Goal: Task Accomplishment & Management: Use online tool/utility

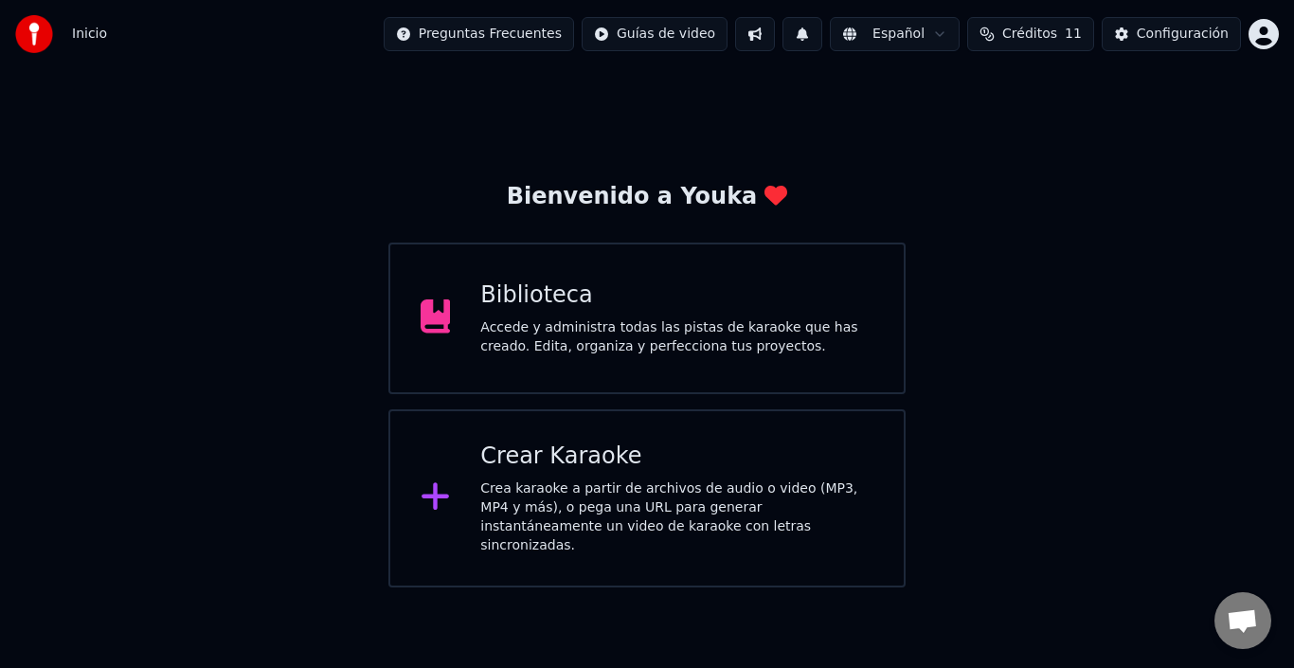
click at [531, 457] on div "Crear Karaoke" at bounding box center [676, 457] width 393 height 30
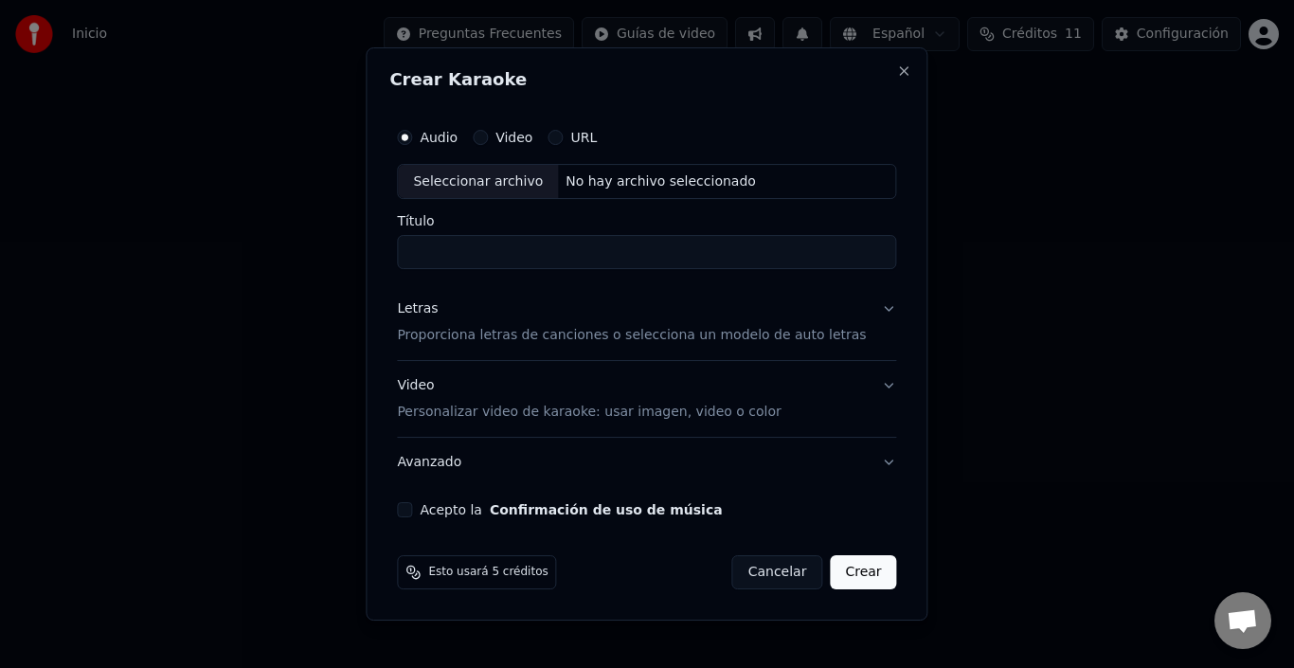
click at [479, 177] on div "Seleccionar archivo" at bounding box center [478, 182] width 160 height 34
type input "**********"
click at [607, 252] on input "**********" at bounding box center [646, 253] width 499 height 34
click at [550, 334] on p "Proporciona letras de canciones o selecciona un modelo de auto letras" at bounding box center [631, 336] width 469 height 19
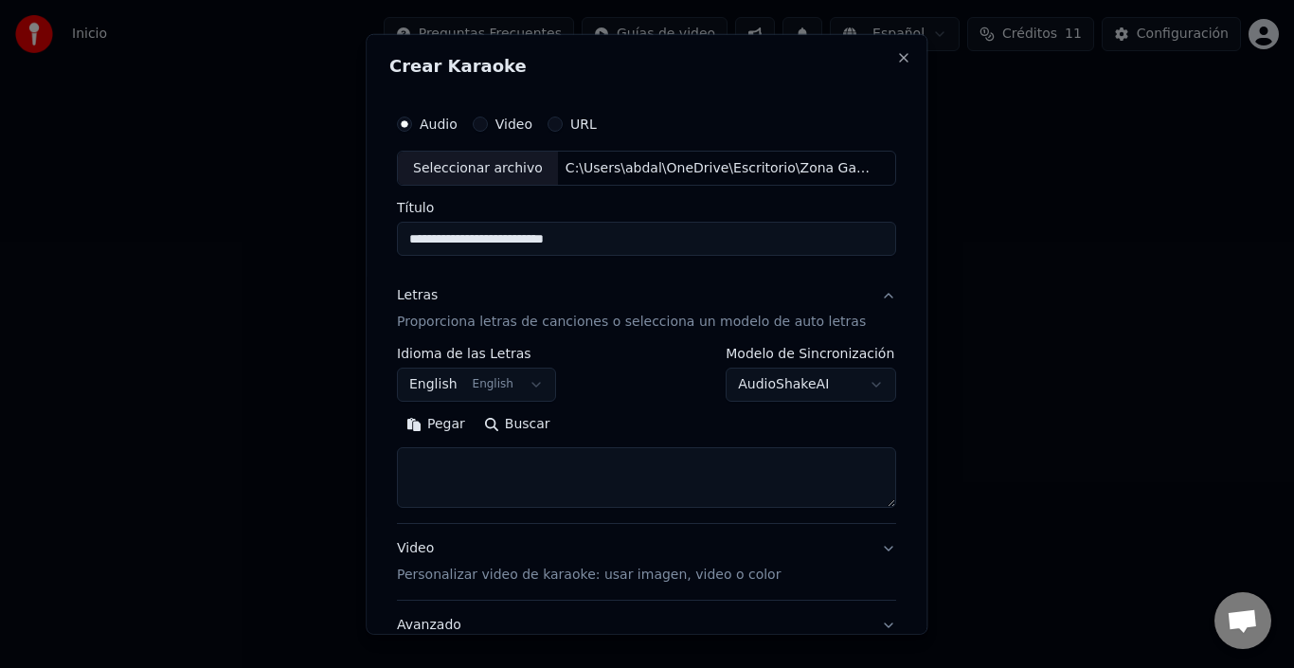
click at [514, 384] on button "English English" at bounding box center [476, 385] width 159 height 34
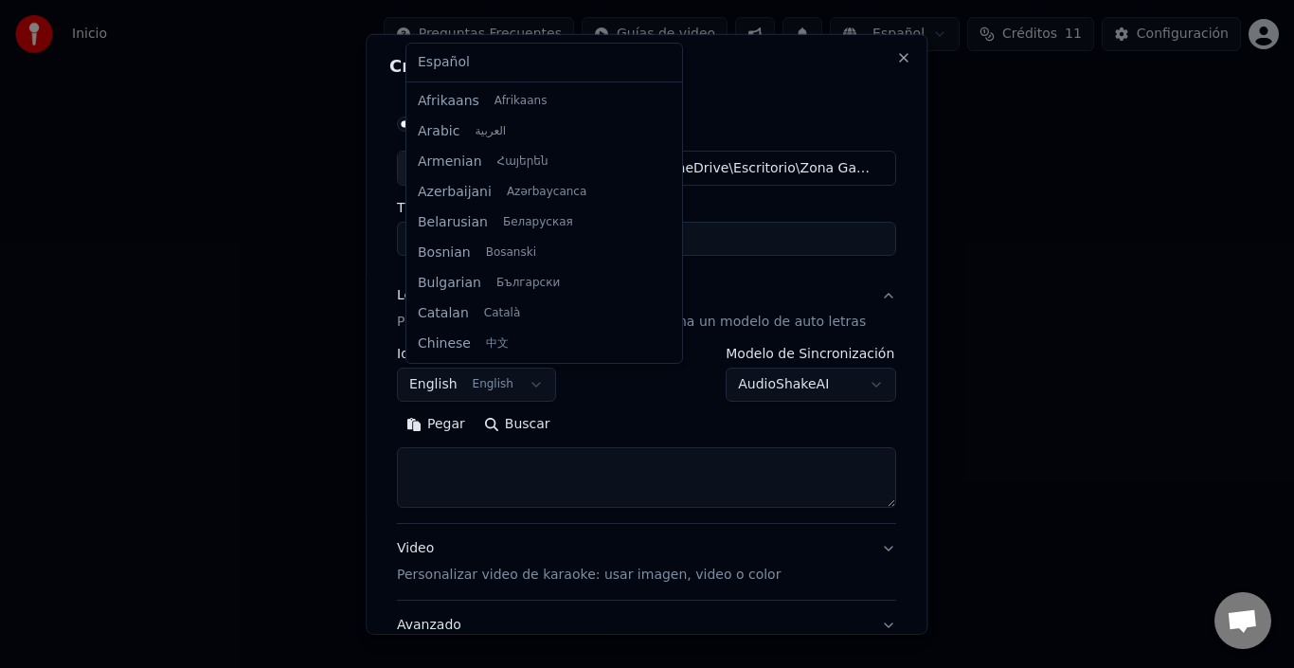
scroll to position [152, 0]
select select "**"
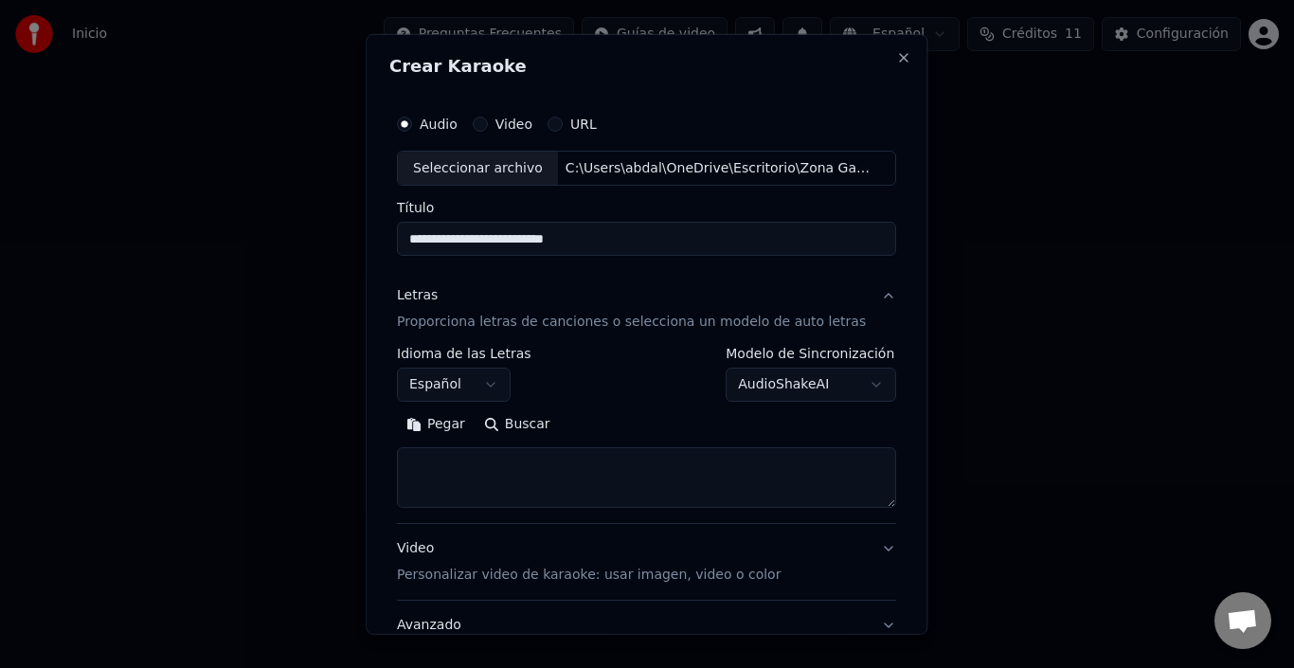
select select
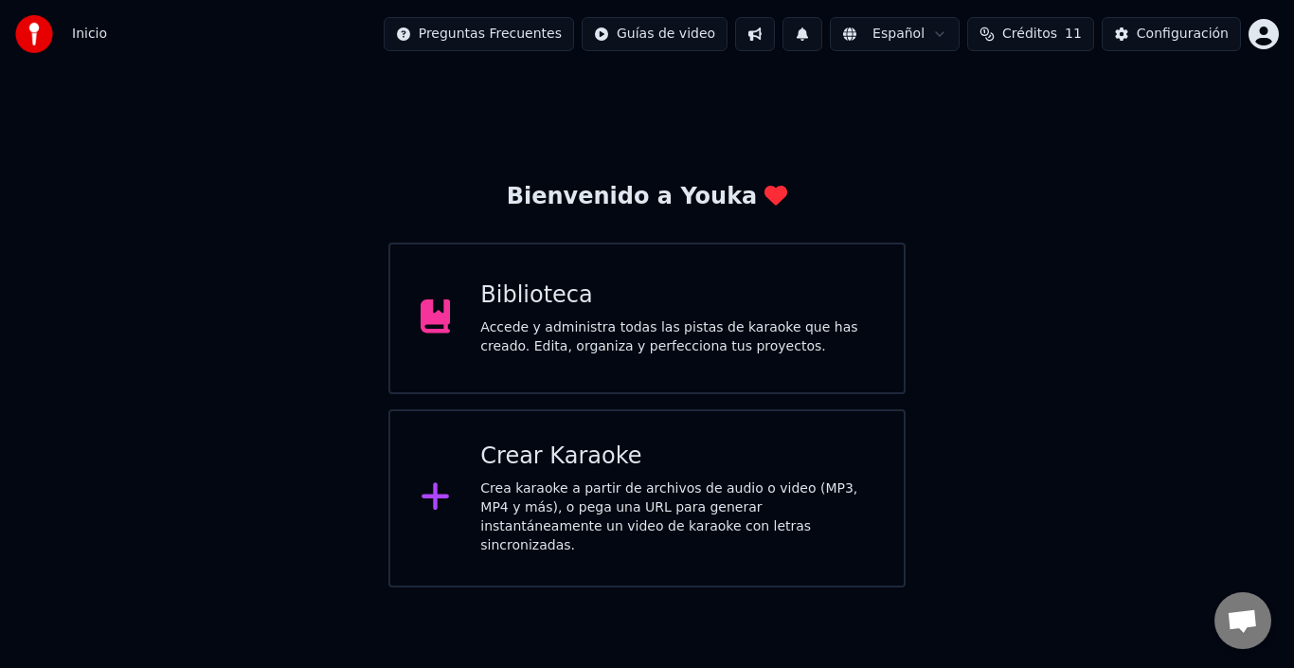
click at [616, 476] on div "Crear Karaoke Crea karaoke a partir de archivos de audio o video (MP3, MP4 y má…" at bounding box center [676, 499] width 393 height 114
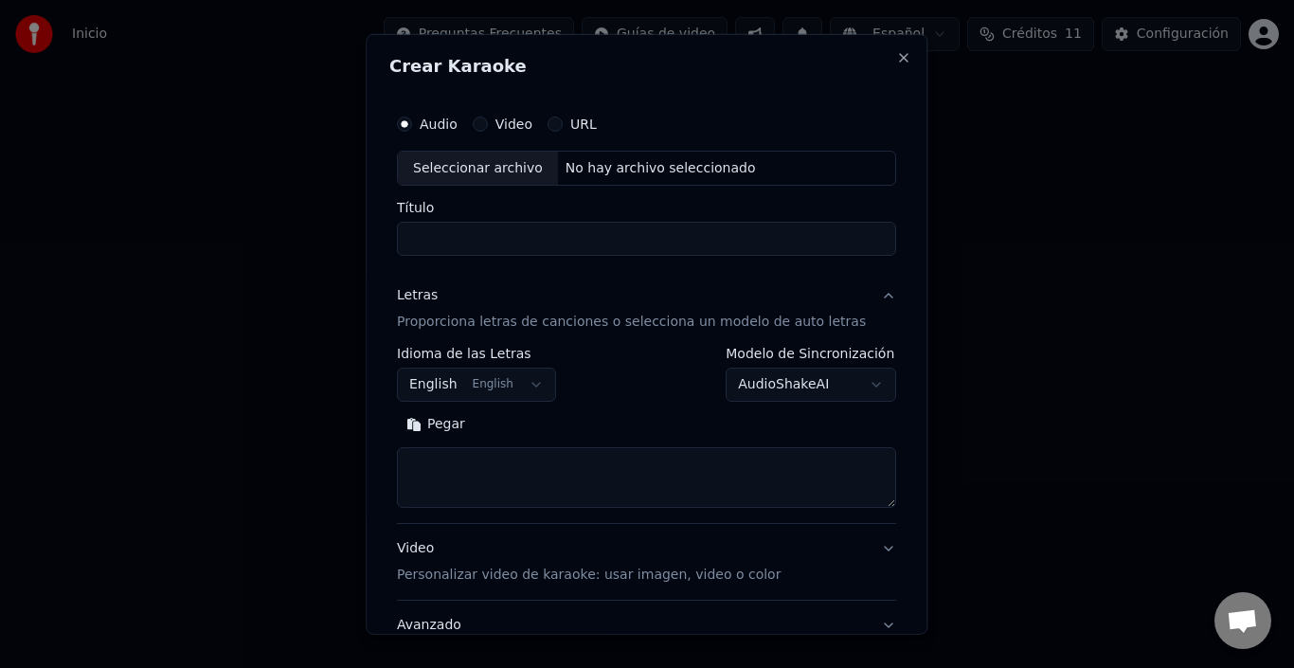
click at [479, 167] on div "Seleccionar archivo" at bounding box center [478, 168] width 160 height 34
type input "**********"
click at [478, 380] on button "English English" at bounding box center [476, 385] width 159 height 34
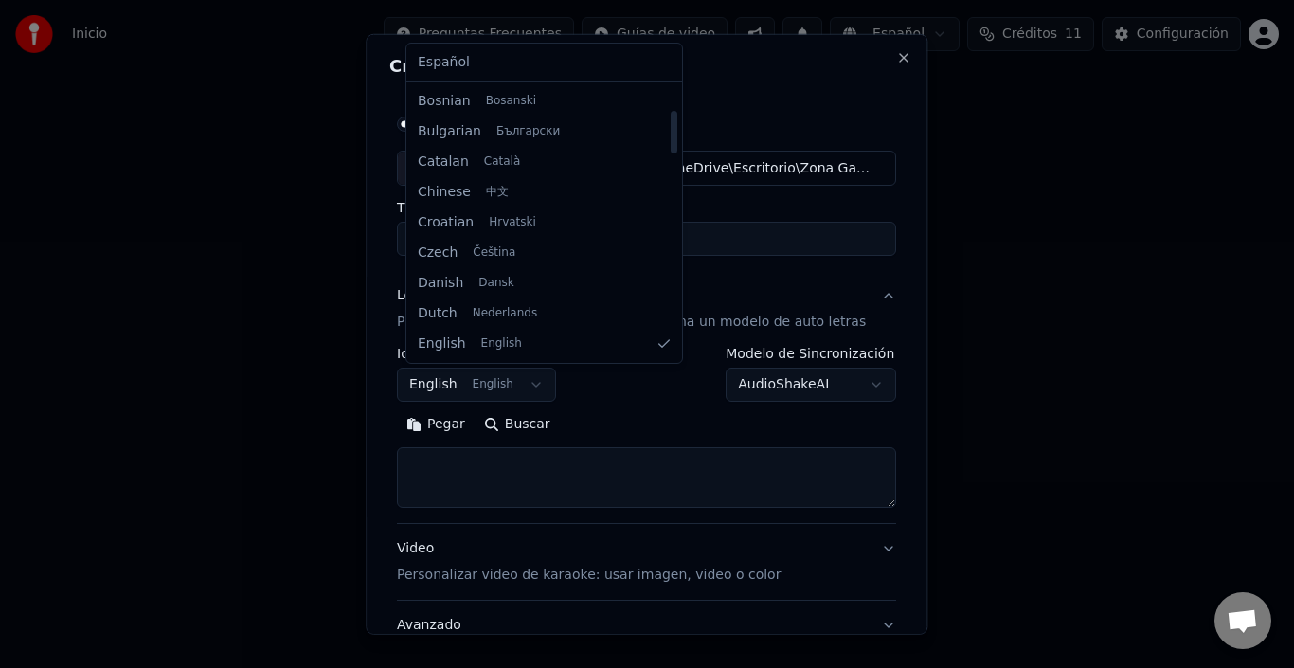
select select "**"
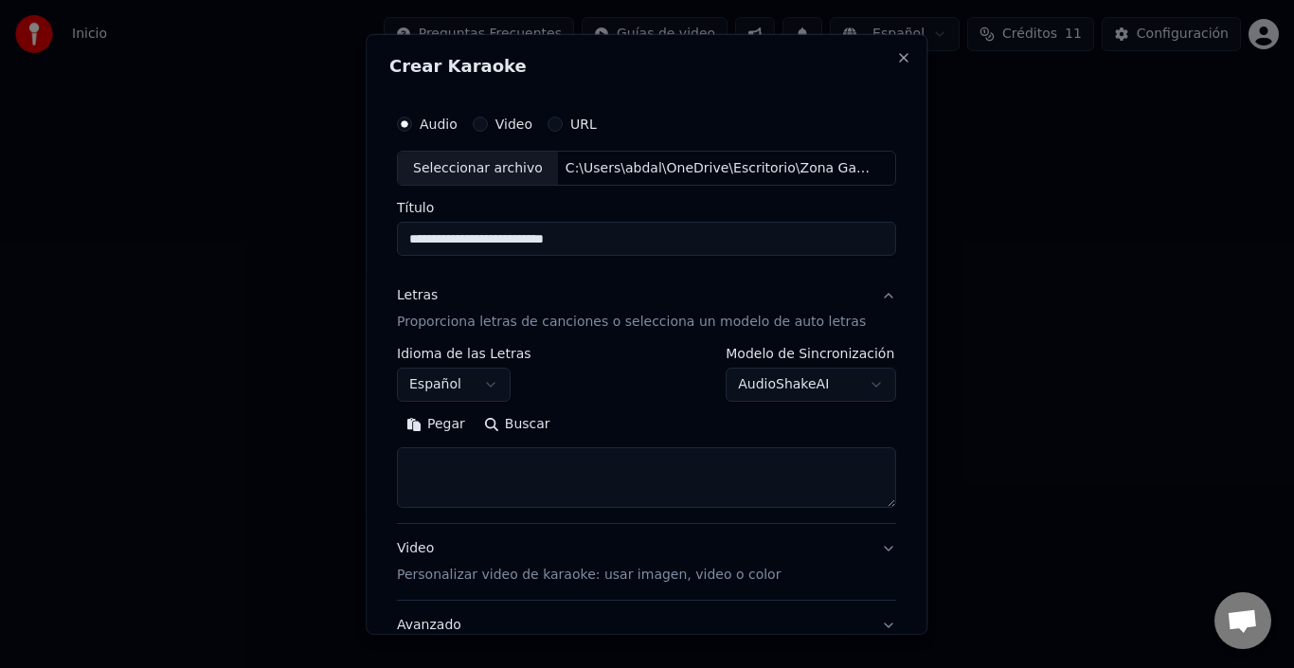
click at [479, 486] on textarea at bounding box center [646, 477] width 499 height 61
paste textarea "**********"
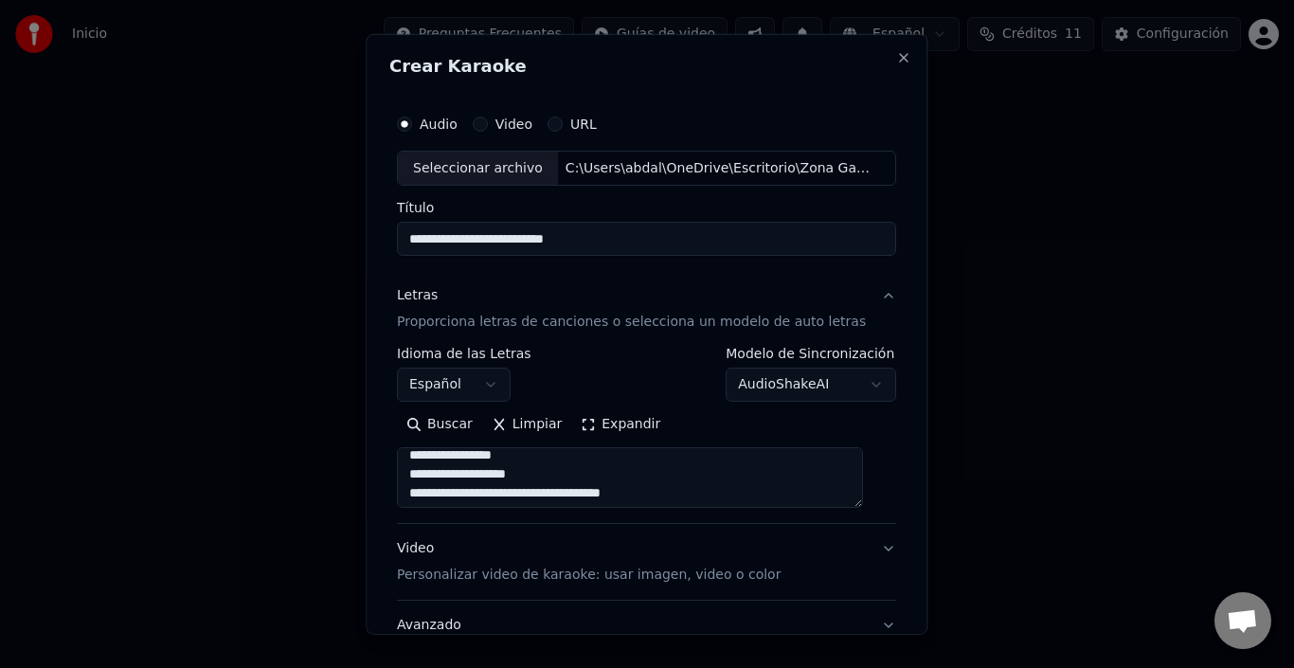
scroll to position [0, 0]
type textarea "**********"
click at [551, 569] on p "Personalizar video de karaoke: usar imagen, video o color" at bounding box center [589, 575] width 384 height 19
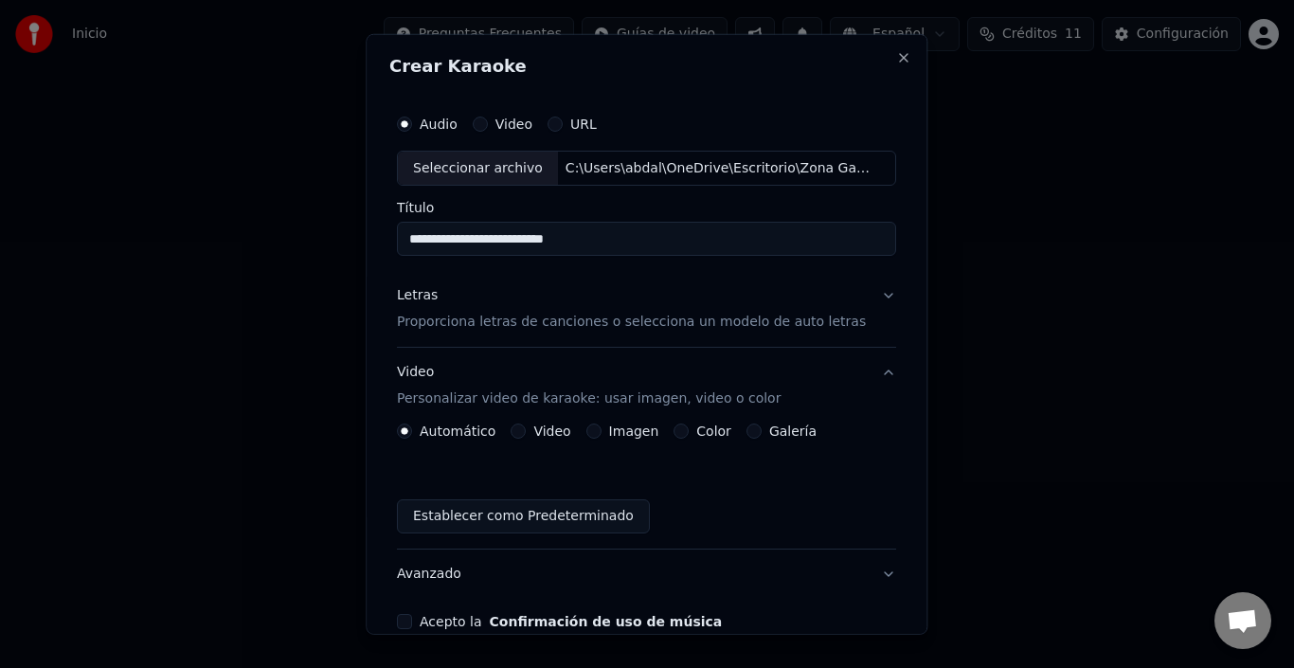
click at [527, 429] on button "Video" at bounding box center [519, 431] width 15 height 15
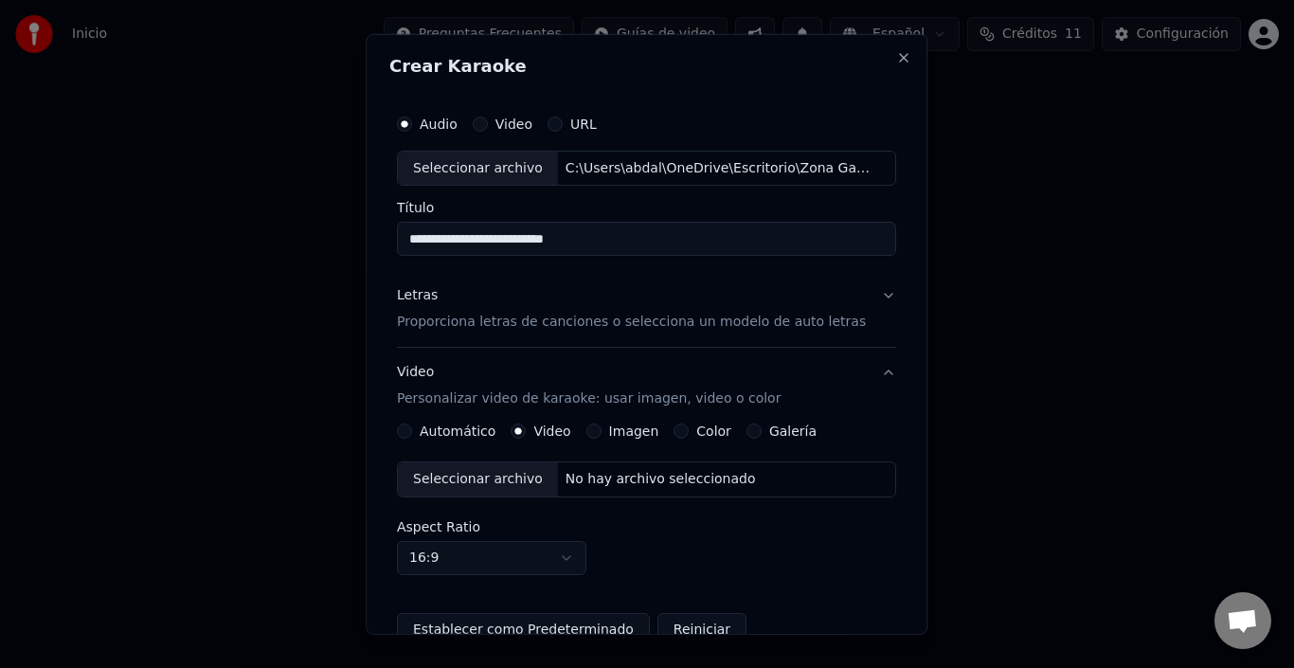
click at [479, 486] on div "Seleccionar archivo" at bounding box center [478, 479] width 160 height 34
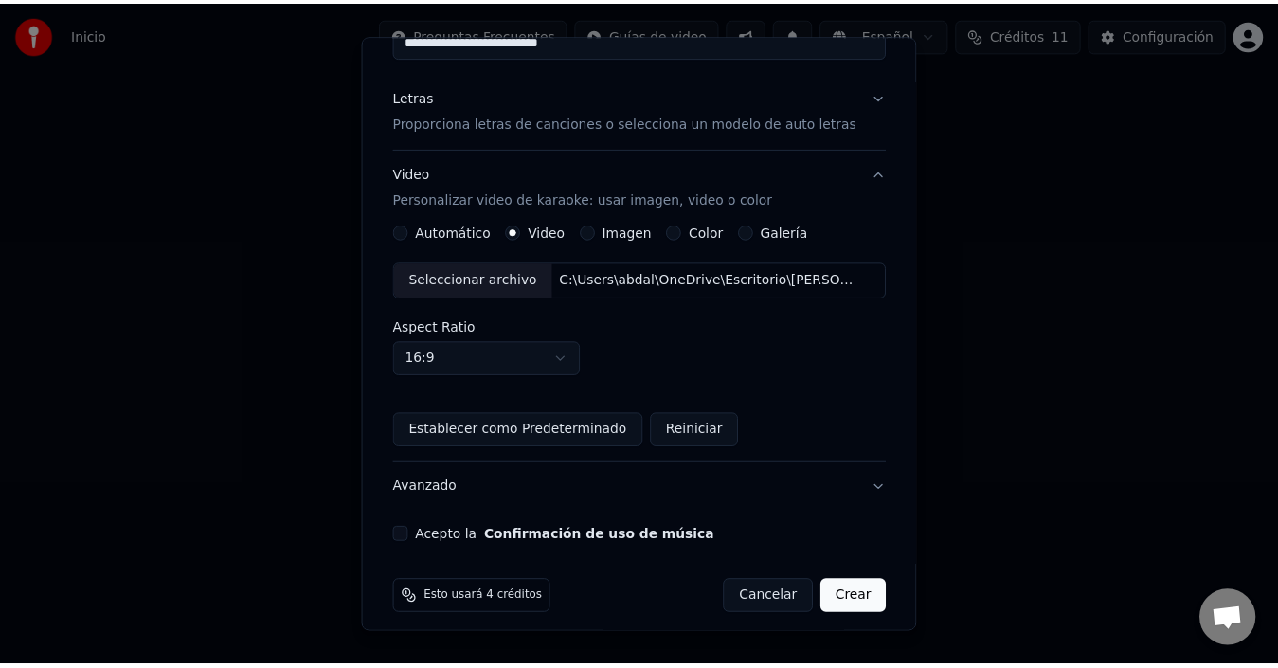
scroll to position [211, 0]
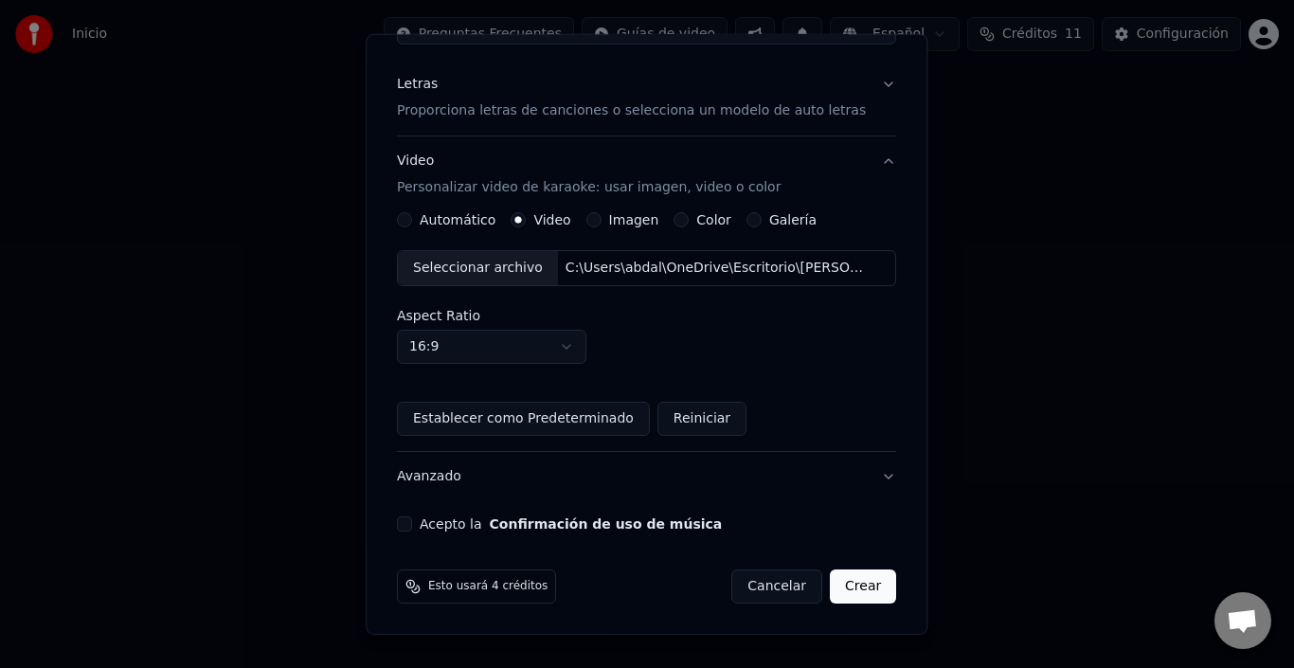
click at [411, 528] on button "Acepto la Confirmación de uso de música" at bounding box center [404, 523] width 15 height 15
click at [842, 591] on button "Crear" at bounding box center [863, 586] width 66 height 34
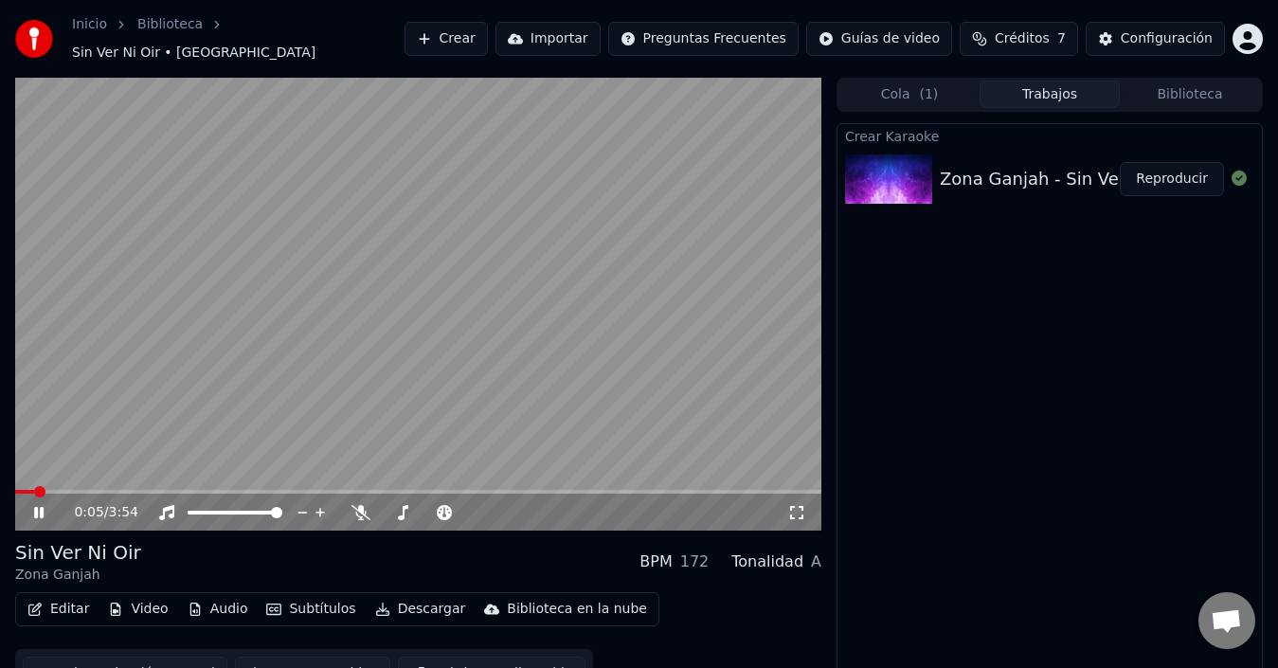
click at [797, 505] on icon at bounding box center [796, 512] width 19 height 15
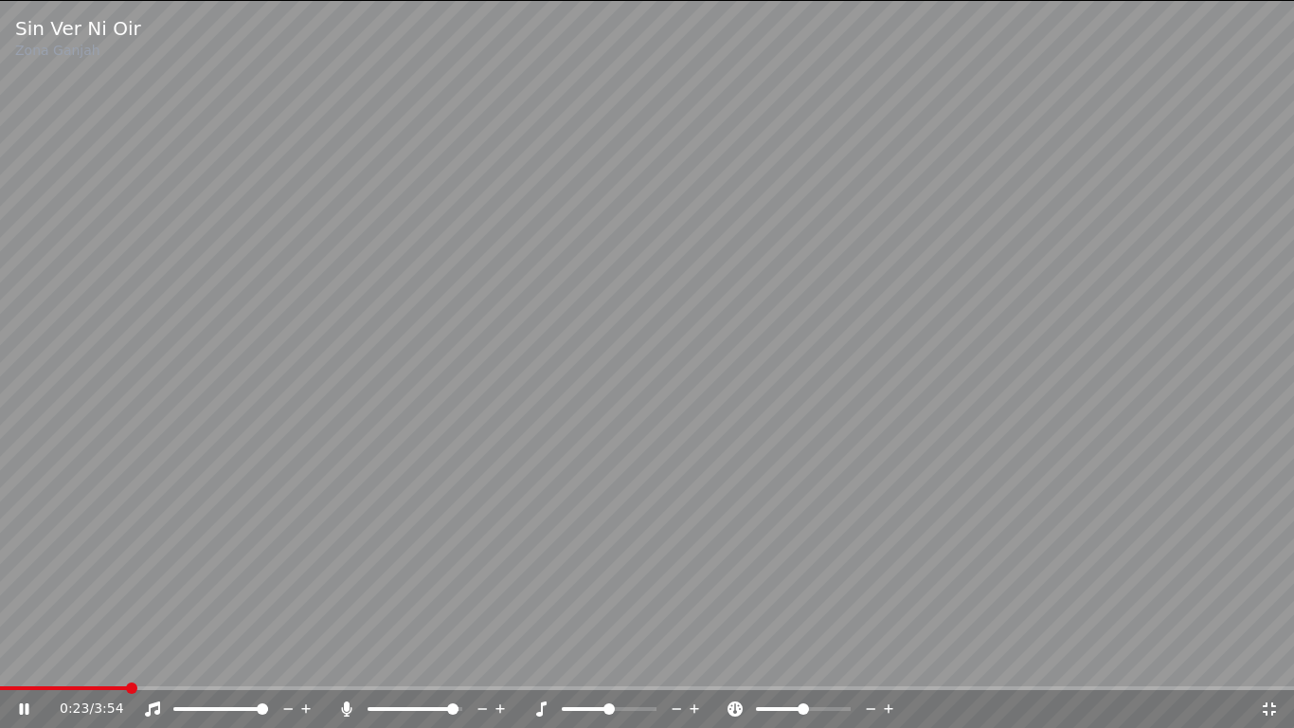
click at [459, 667] on span at bounding box center [452, 708] width 11 height 11
click at [922, 578] on video at bounding box center [647, 364] width 1294 height 728
click at [1264, 667] on icon at bounding box center [1269, 708] width 13 height 13
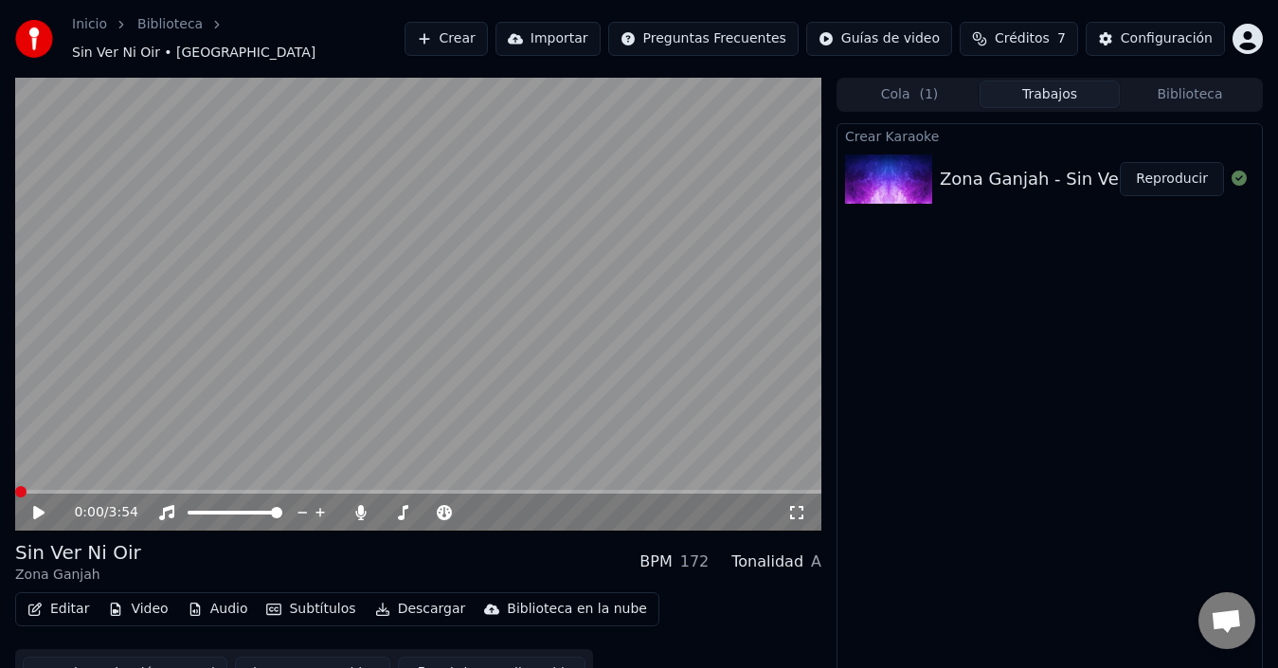
click at [15, 486] on span at bounding box center [20, 491] width 11 height 11
click at [43, 505] on icon at bounding box center [52, 512] width 44 height 15
click at [791, 505] on icon at bounding box center [796, 512] width 19 height 15
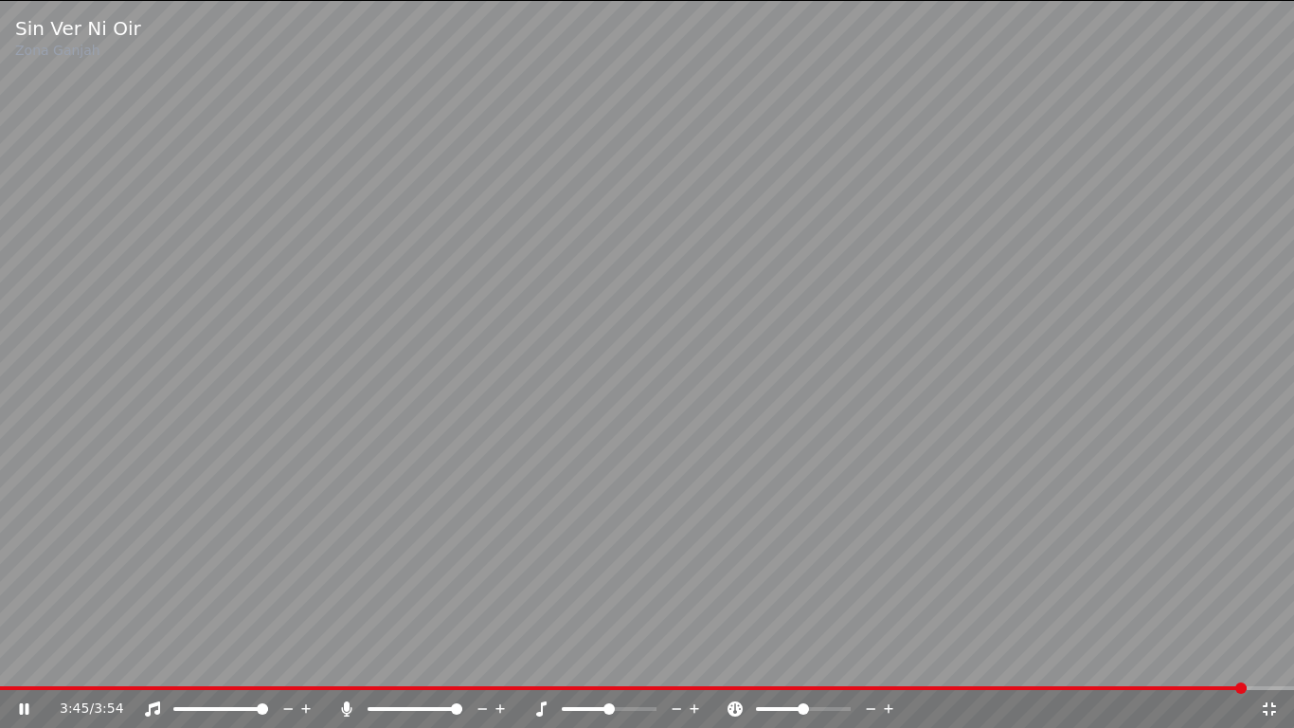
click at [608, 299] on video at bounding box center [647, 364] width 1294 height 728
click at [1271, 667] on icon at bounding box center [1269, 708] width 19 height 15
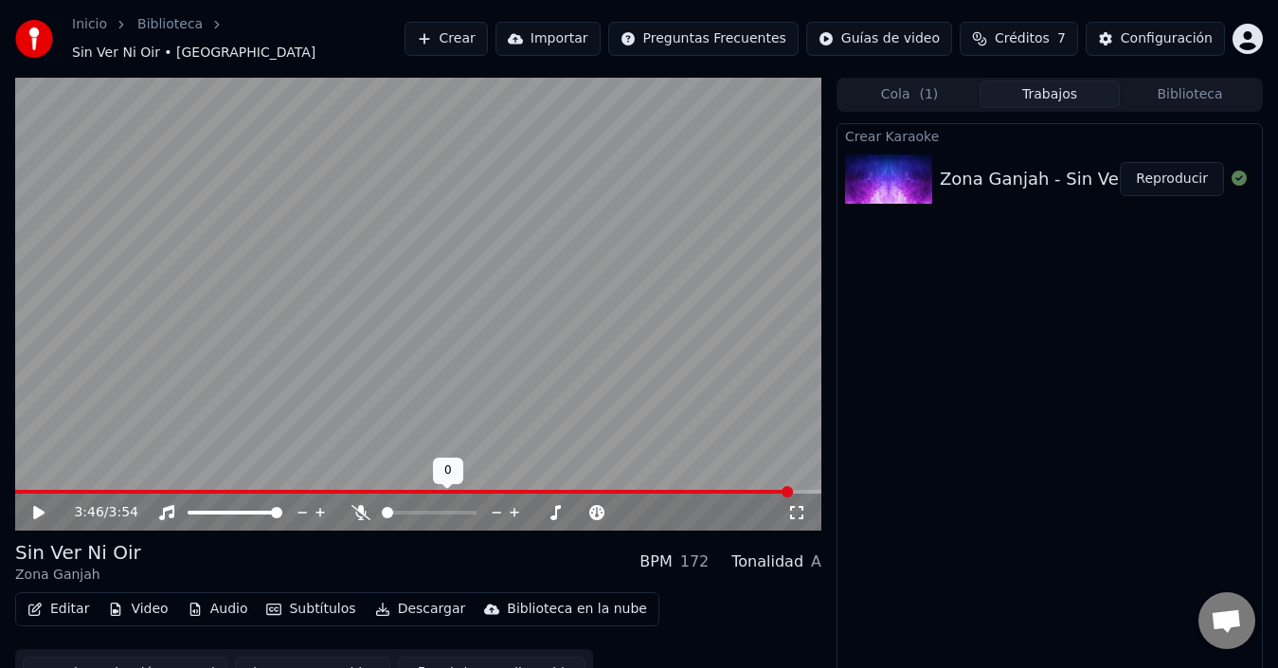
click at [382, 511] on span at bounding box center [382, 513] width 0 height 4
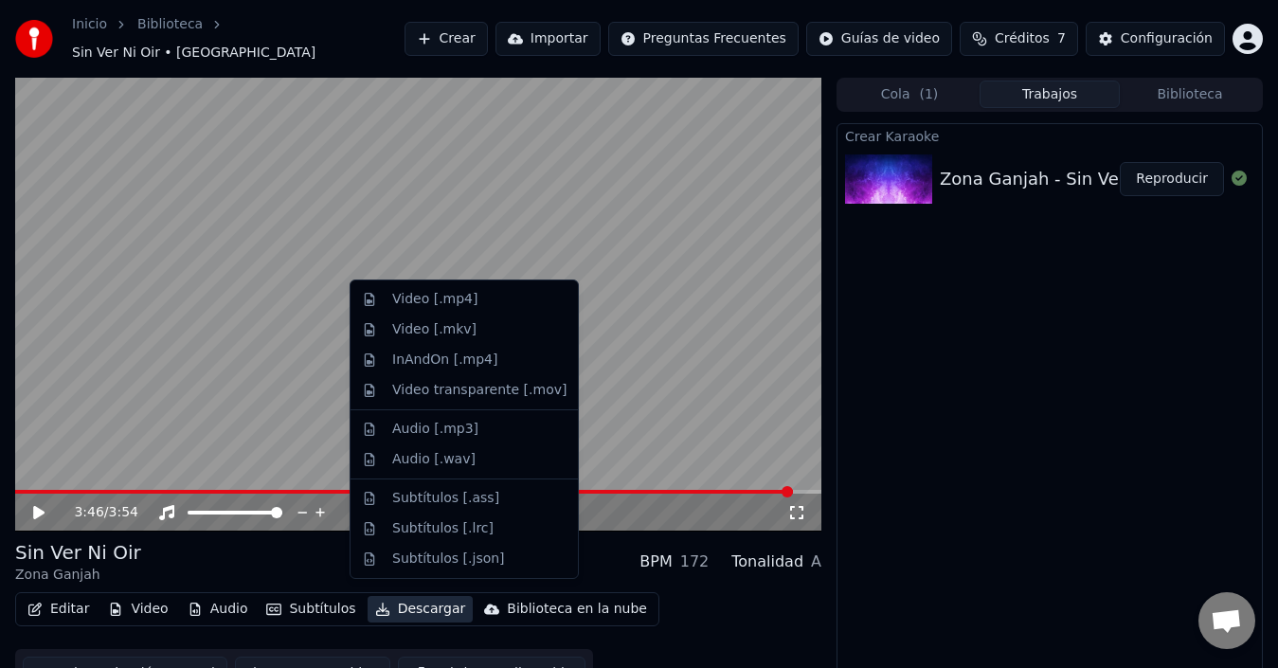
click at [392, 597] on button "Descargar" at bounding box center [421, 609] width 106 height 27
click at [454, 299] on div "Video [.mp4]" at bounding box center [434, 299] width 85 height 19
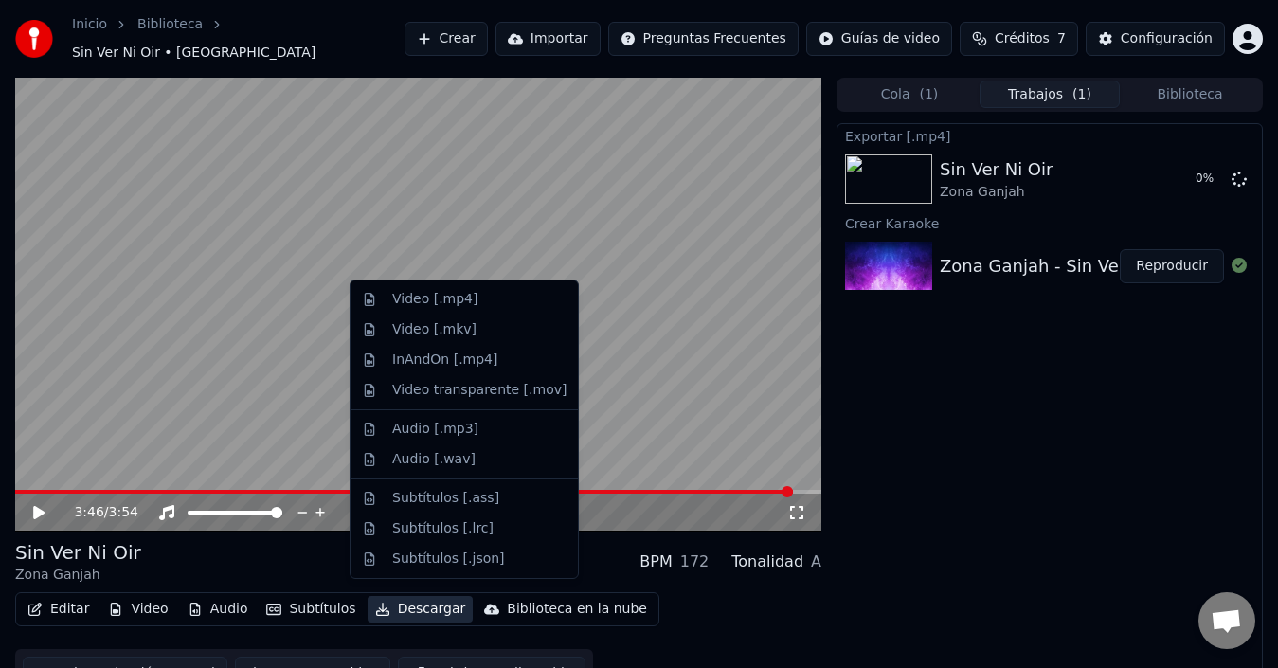
click at [406, 603] on button "Descargar" at bounding box center [421, 609] width 106 height 27
click at [500, 495] on div "Subtítulos [.ass]" at bounding box center [479, 498] width 174 height 19
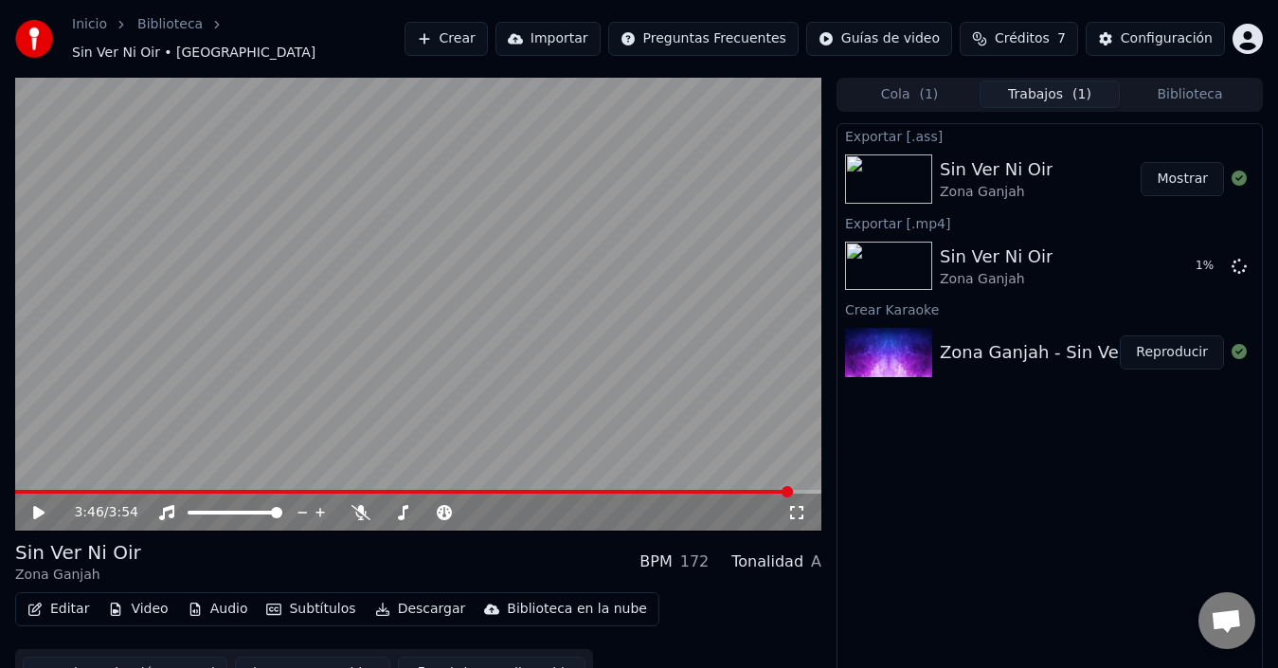
click at [1172, 164] on button "Mostrar" at bounding box center [1182, 179] width 83 height 34
click at [401, 601] on button "Descargar" at bounding box center [421, 609] width 106 height 27
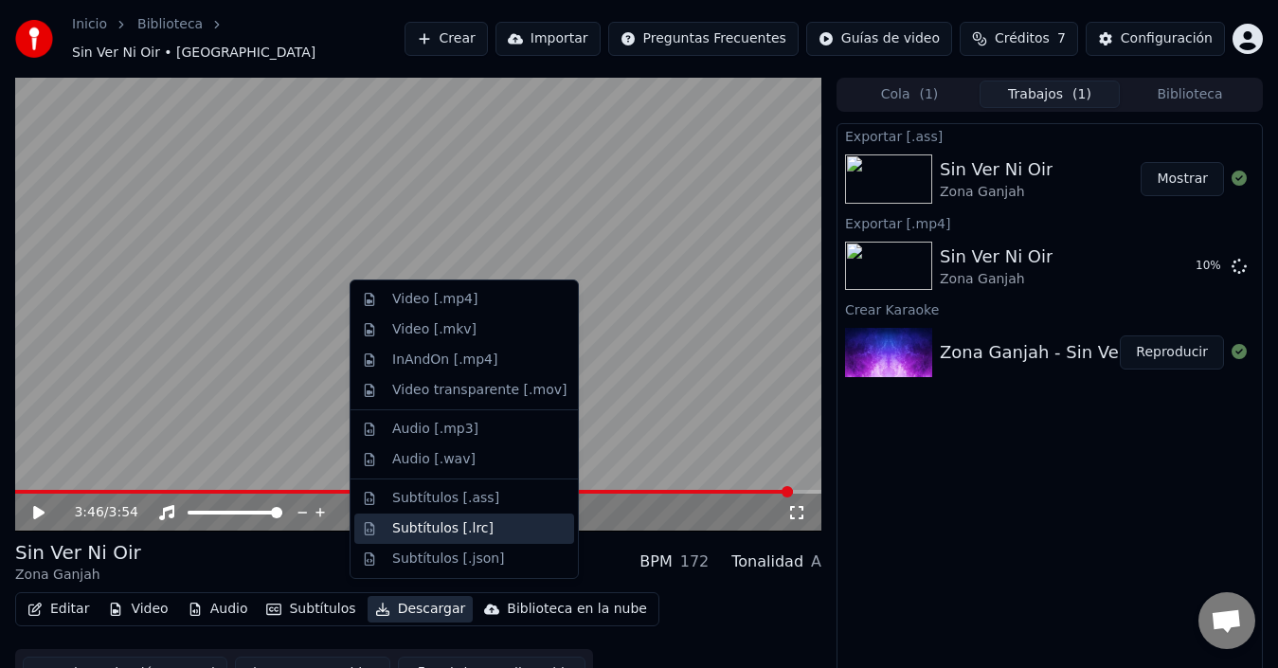
click at [434, 525] on div "Subtítulos [.lrc]" at bounding box center [442, 528] width 101 height 19
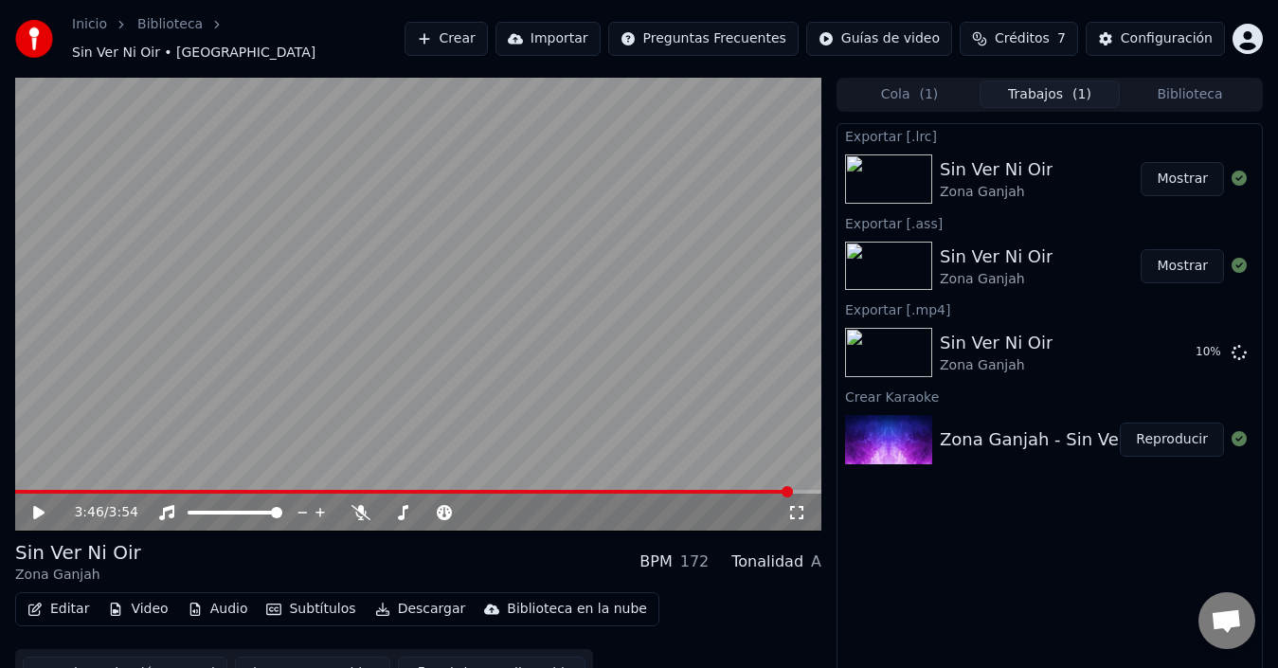
click at [1184, 175] on button "Mostrar" at bounding box center [1182, 179] width 83 height 34
click at [397, 598] on button "Descargar" at bounding box center [421, 609] width 106 height 27
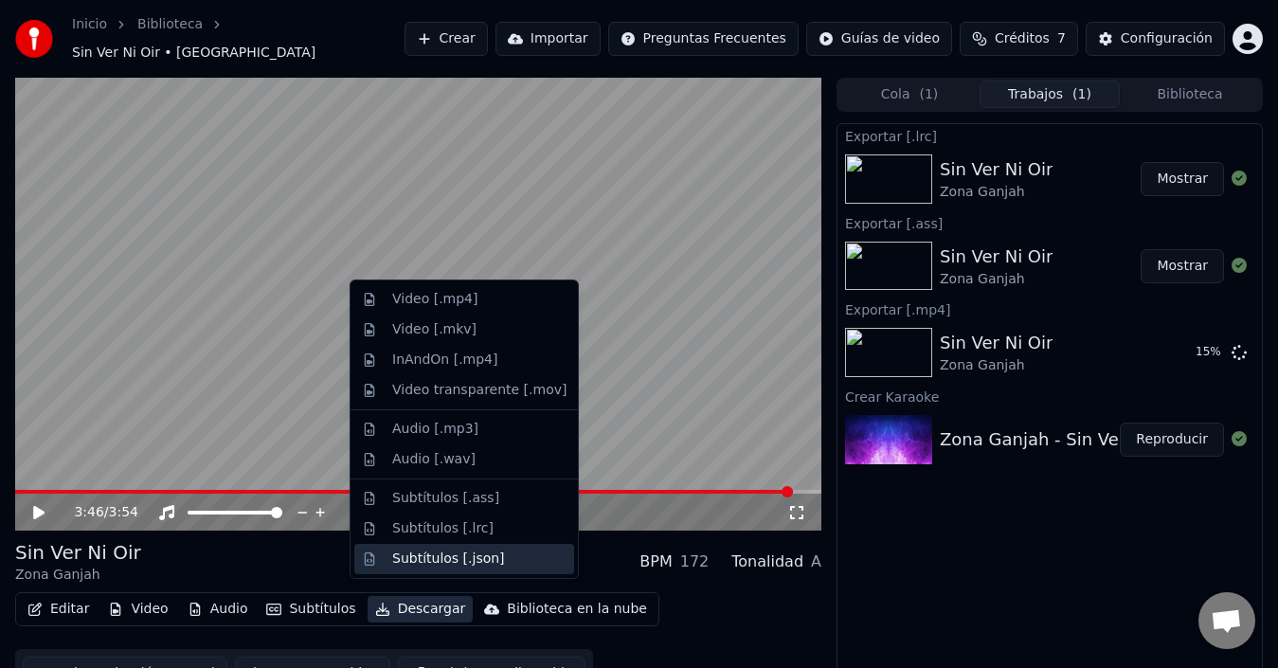
click at [428, 565] on div "Subtítulos [.json]" at bounding box center [448, 559] width 113 height 19
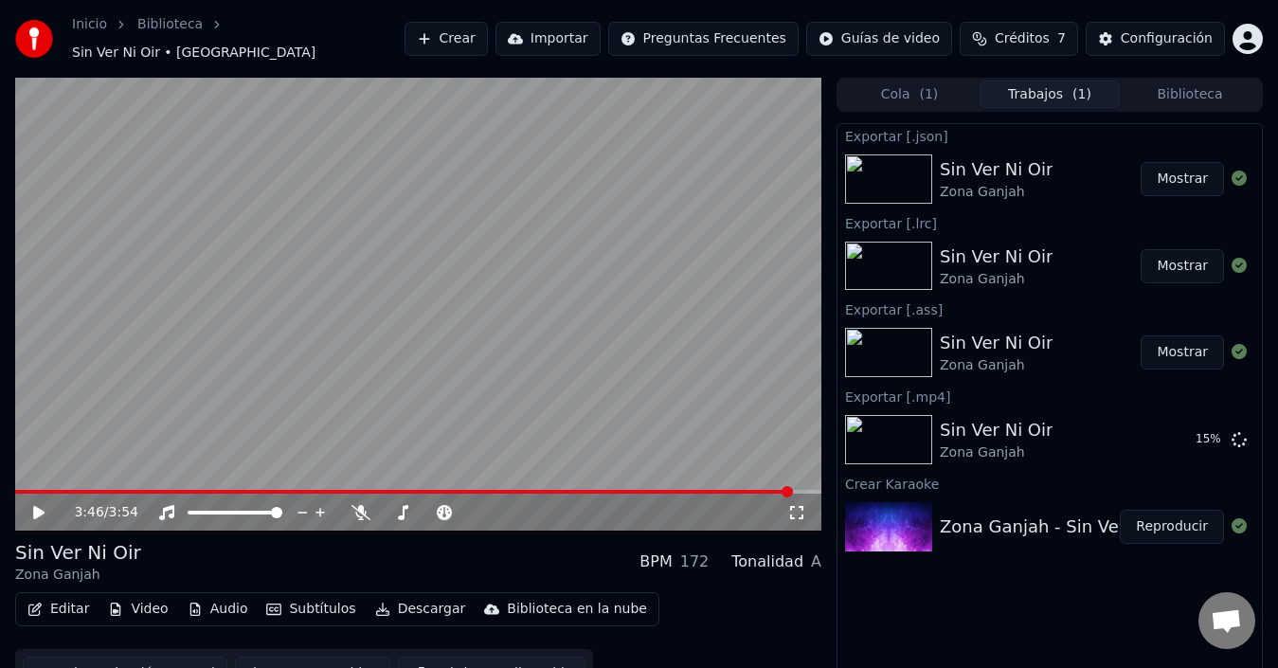
click at [1198, 162] on button "Mostrar" at bounding box center [1182, 179] width 83 height 34
click at [307, 603] on button "Subtítulos" at bounding box center [311, 609] width 104 height 27
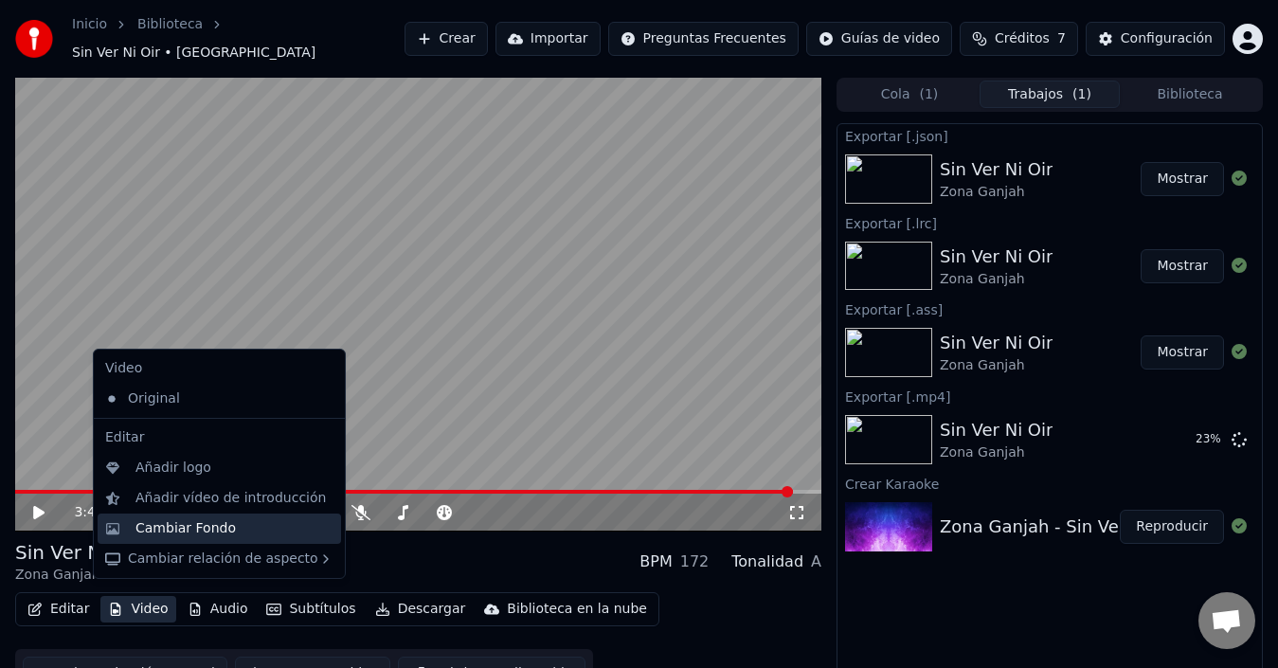
click at [160, 533] on div "Cambiar Fondo" at bounding box center [186, 528] width 100 height 19
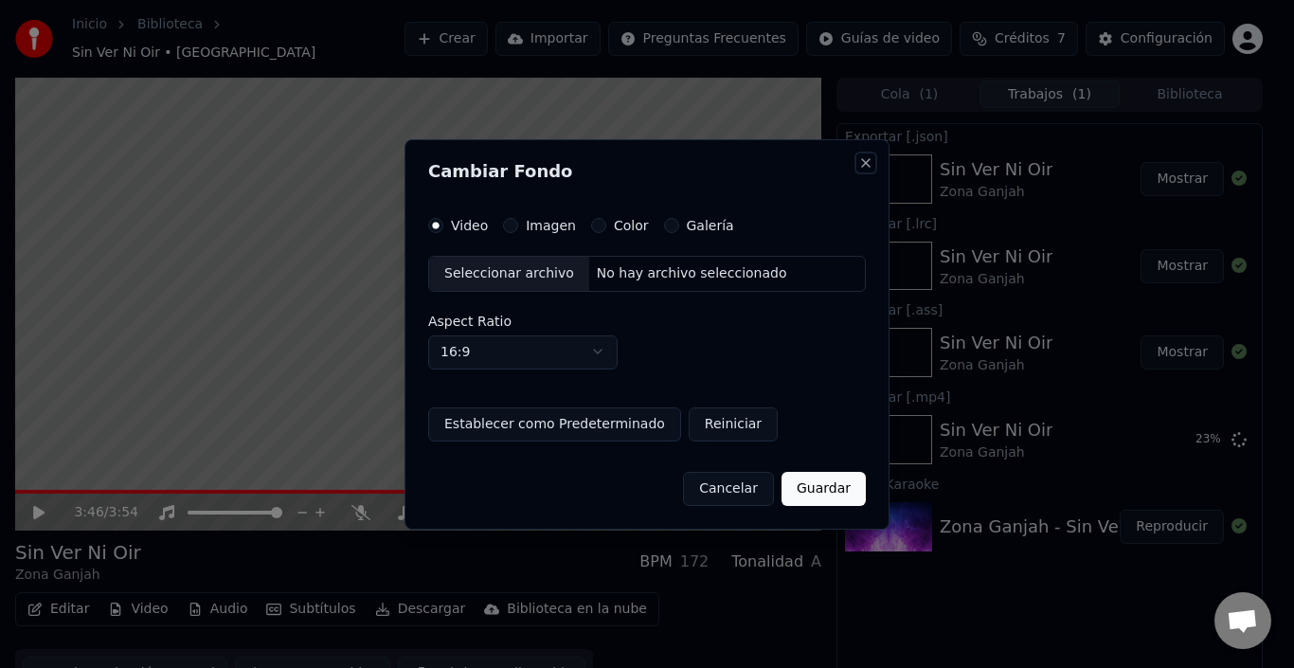
click at [872, 159] on button "Close" at bounding box center [865, 162] width 15 height 15
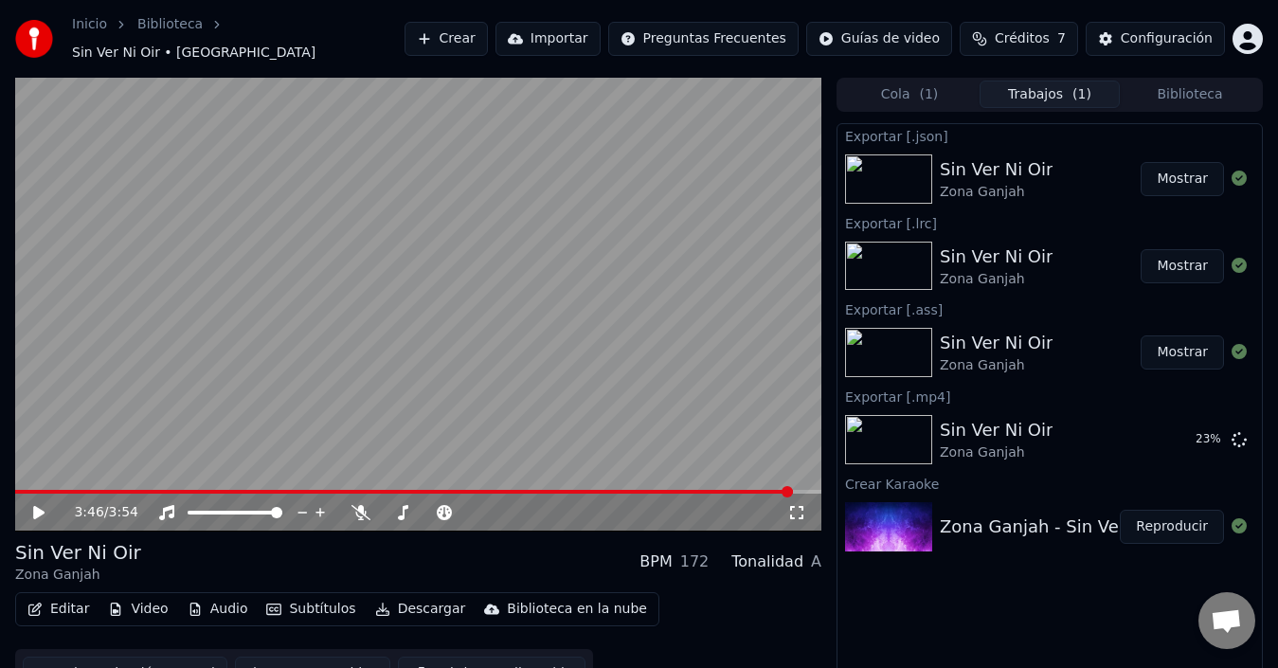
click at [138, 604] on button "Video" at bounding box center [137, 609] width 75 height 27
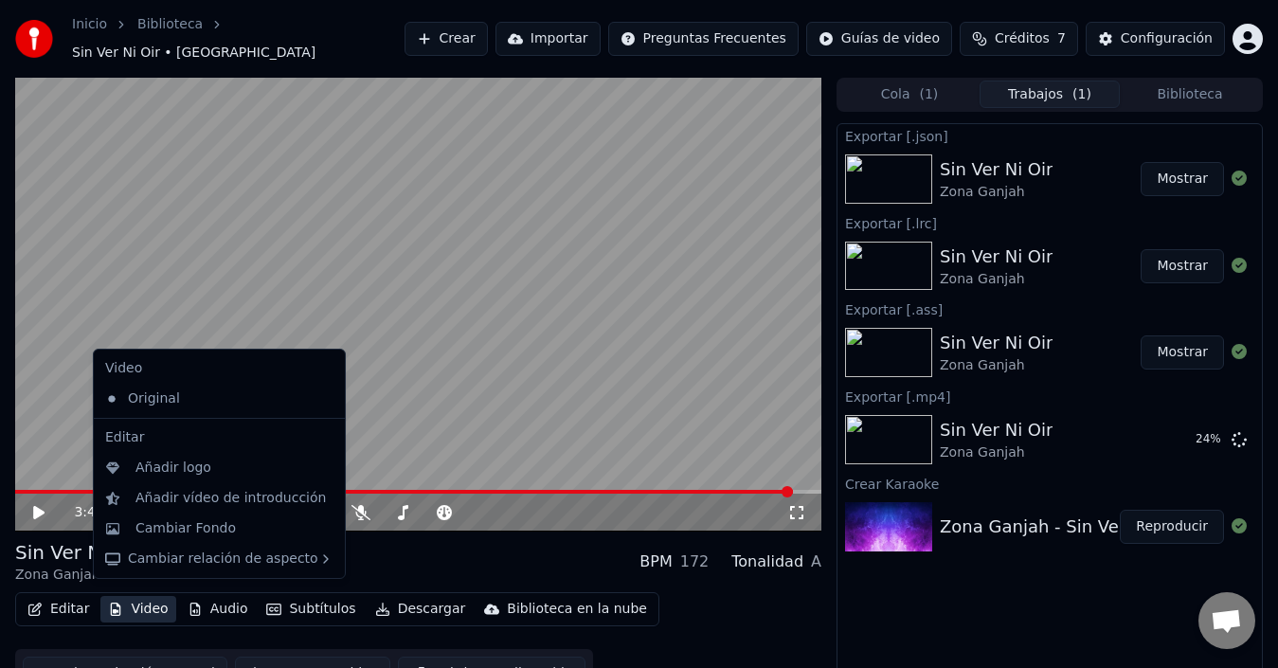
click at [140, 601] on button "Video" at bounding box center [137, 609] width 75 height 27
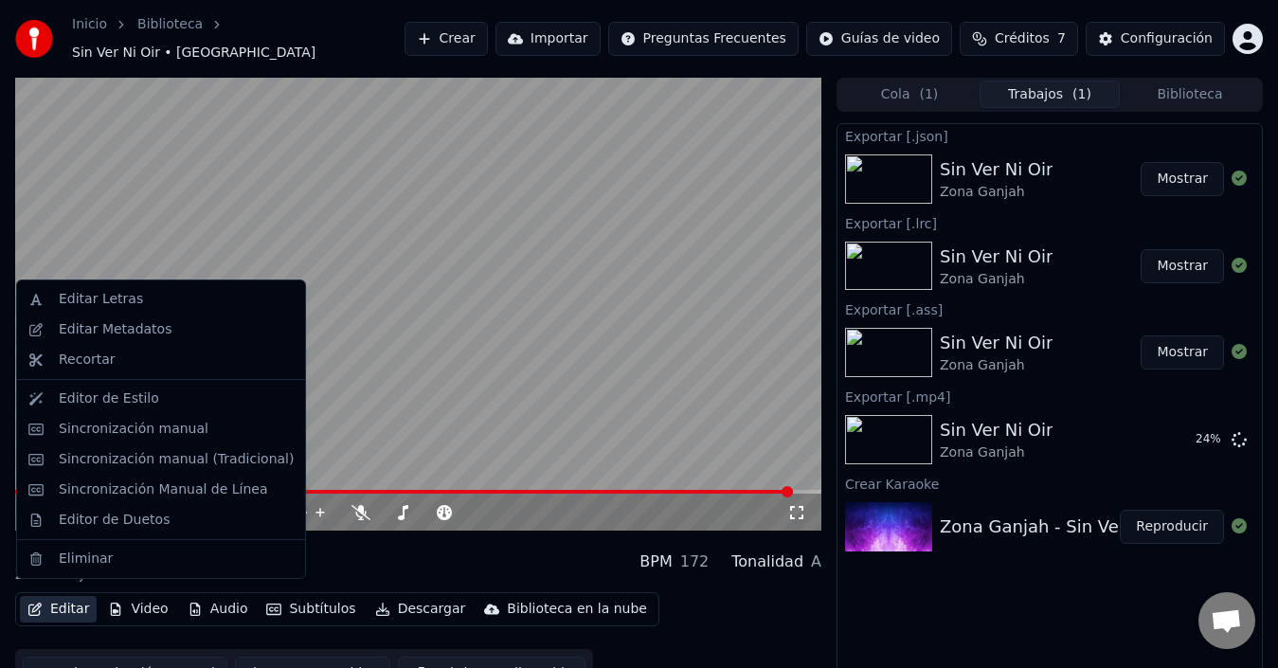
click at [71, 599] on button "Editar" at bounding box center [58, 609] width 77 height 27
click at [123, 333] on div "Editar Metadatos" at bounding box center [115, 329] width 113 height 19
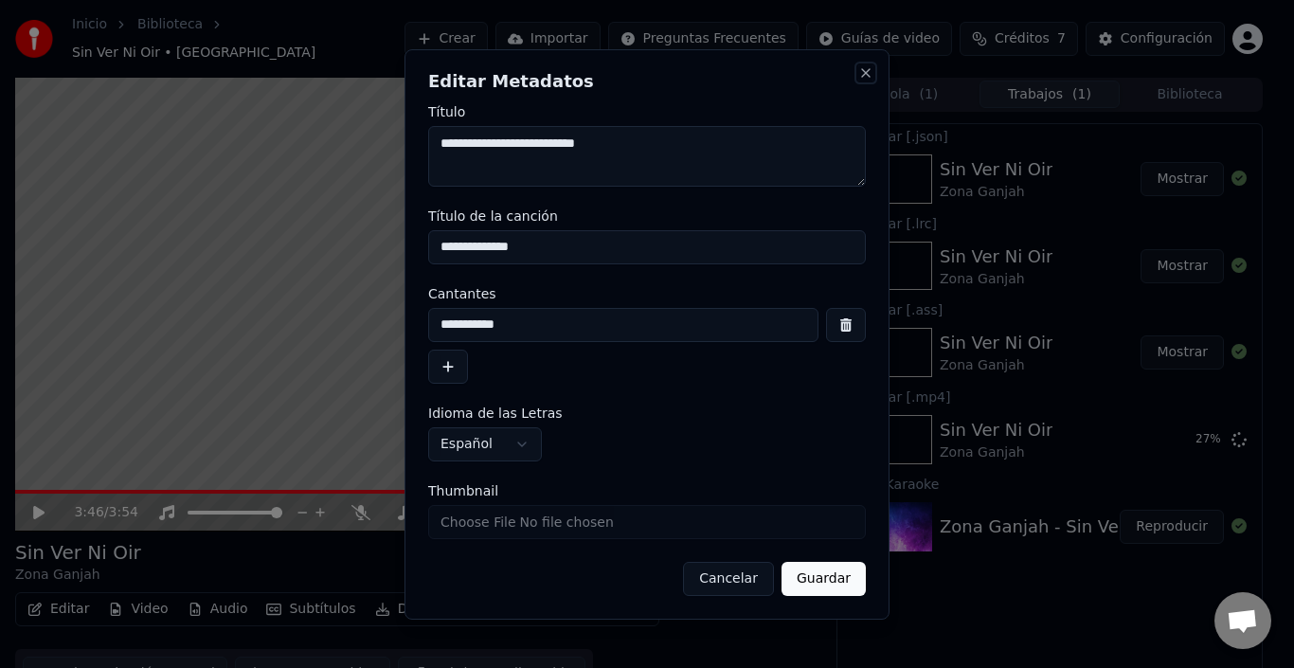
click at [872, 76] on button "Close" at bounding box center [865, 72] width 15 height 15
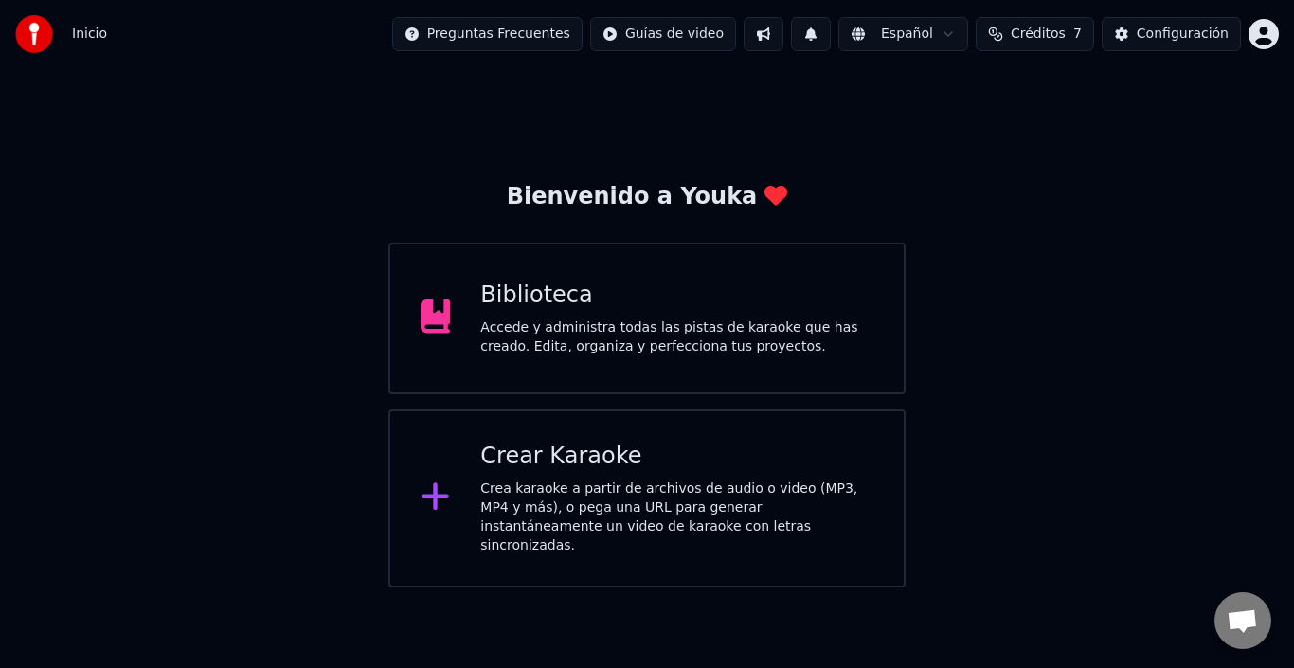
click at [655, 331] on div "Accede y administra todas las pistas de karaoke que has creado. Edita, organiza…" at bounding box center [676, 337] width 393 height 38
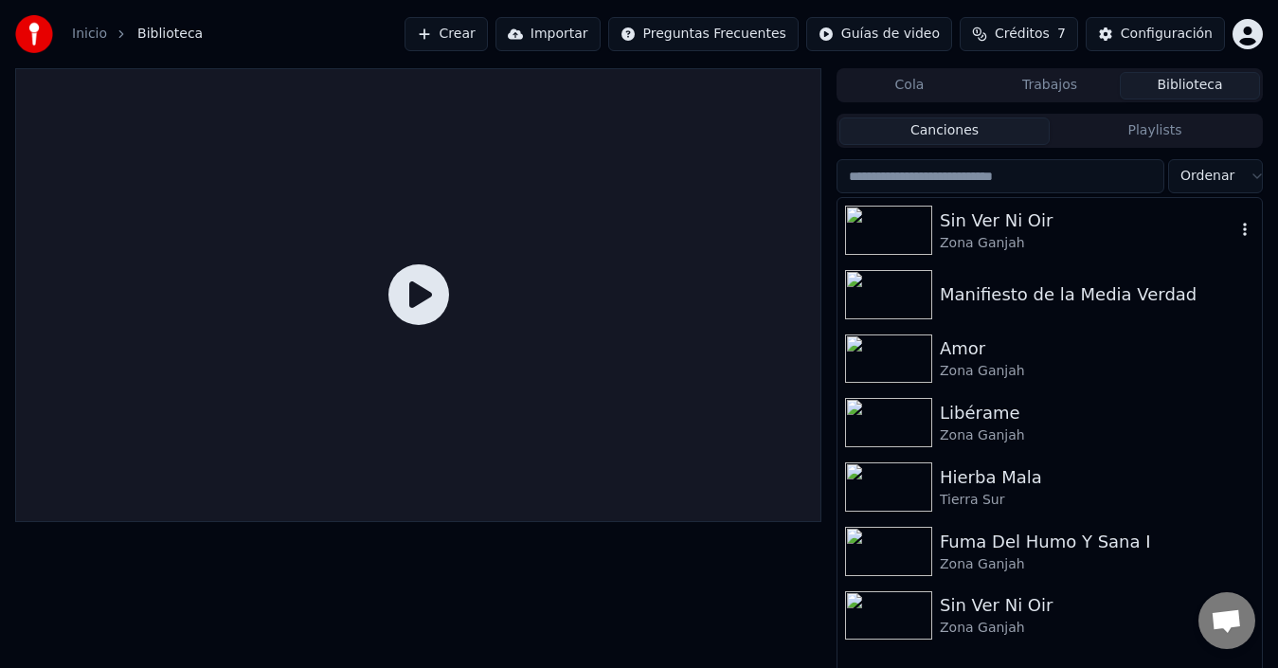
click at [1096, 236] on div "Zona Ganjah" at bounding box center [1088, 243] width 296 height 19
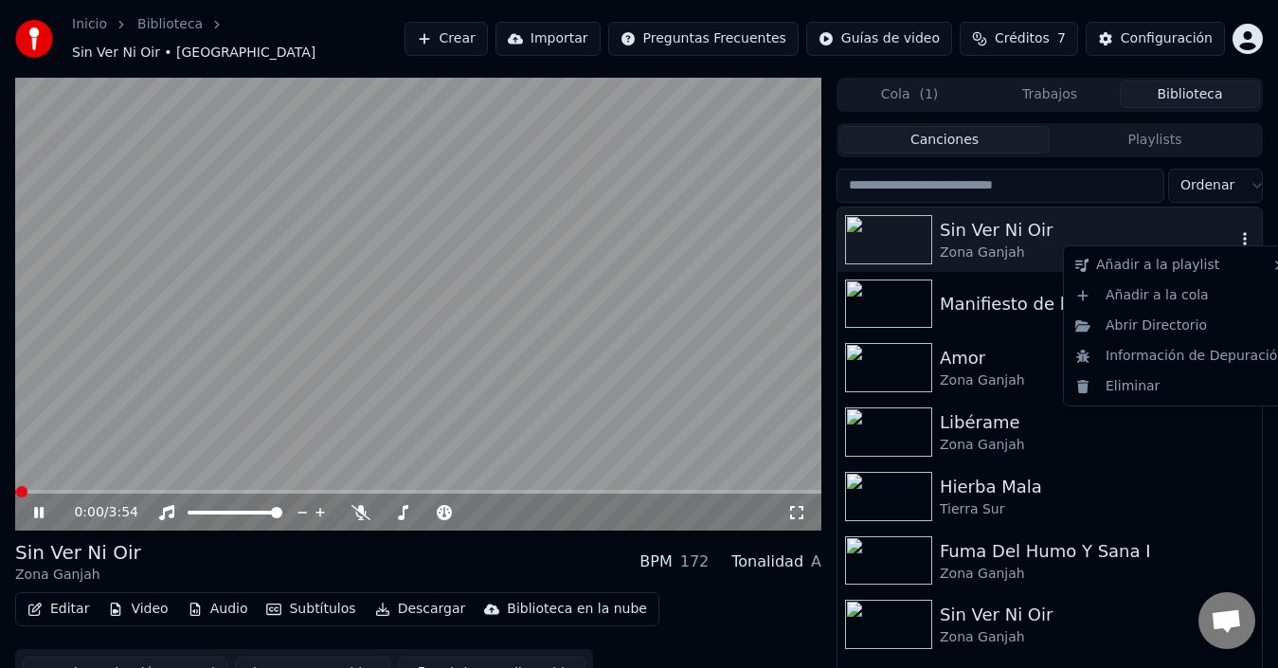
click at [1241, 231] on icon "button" at bounding box center [1245, 238] width 19 height 15
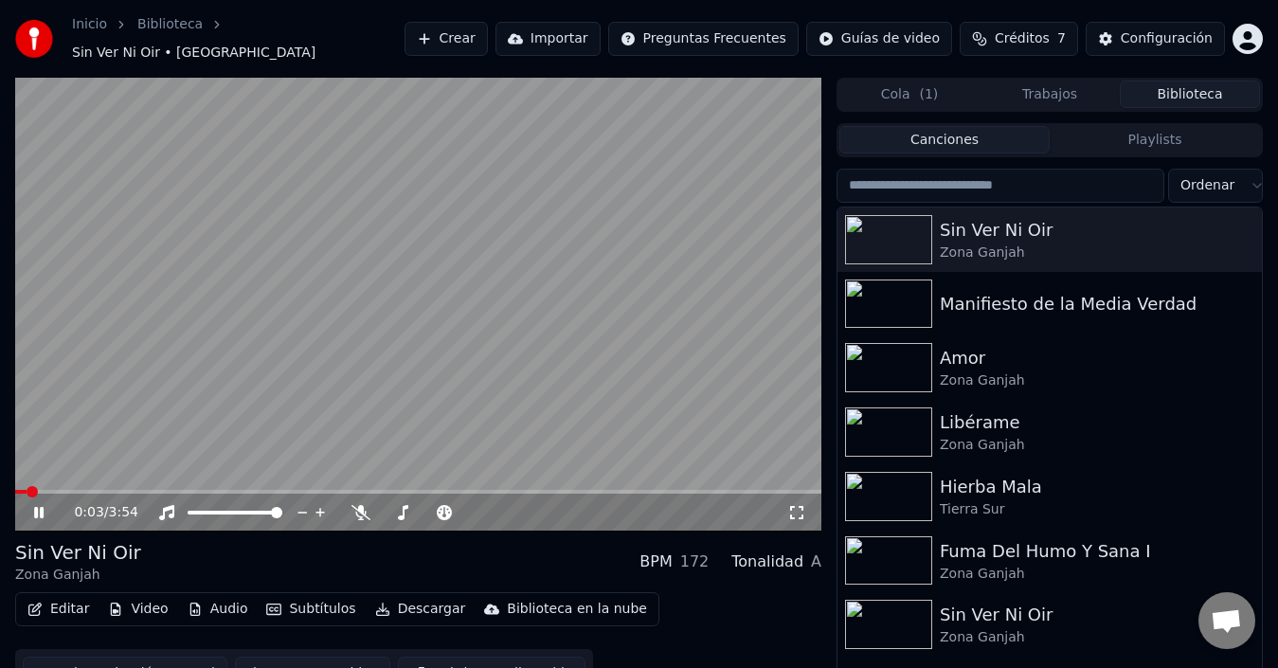
click at [218, 344] on video at bounding box center [418, 305] width 806 height 454
click at [15, 486] on span at bounding box center [20, 491] width 11 height 11
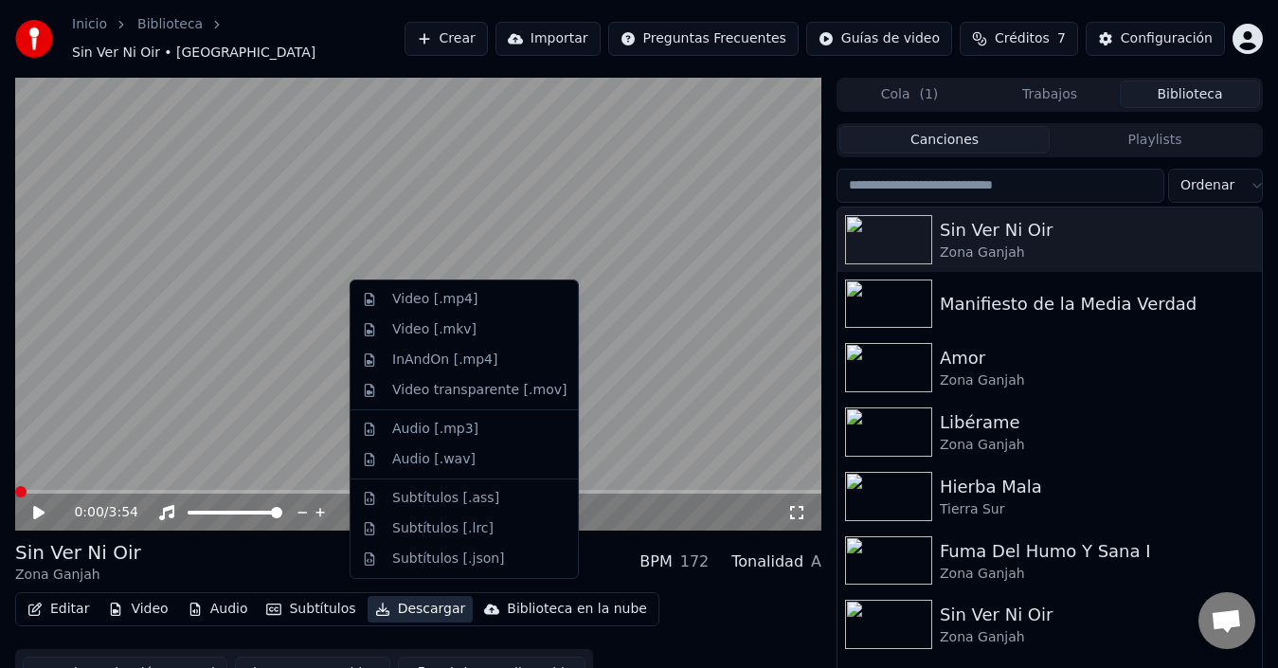
click at [417, 596] on button "Descargar" at bounding box center [421, 609] width 106 height 27
click at [485, 297] on div "Video [.mp4]" at bounding box center [479, 299] width 174 height 19
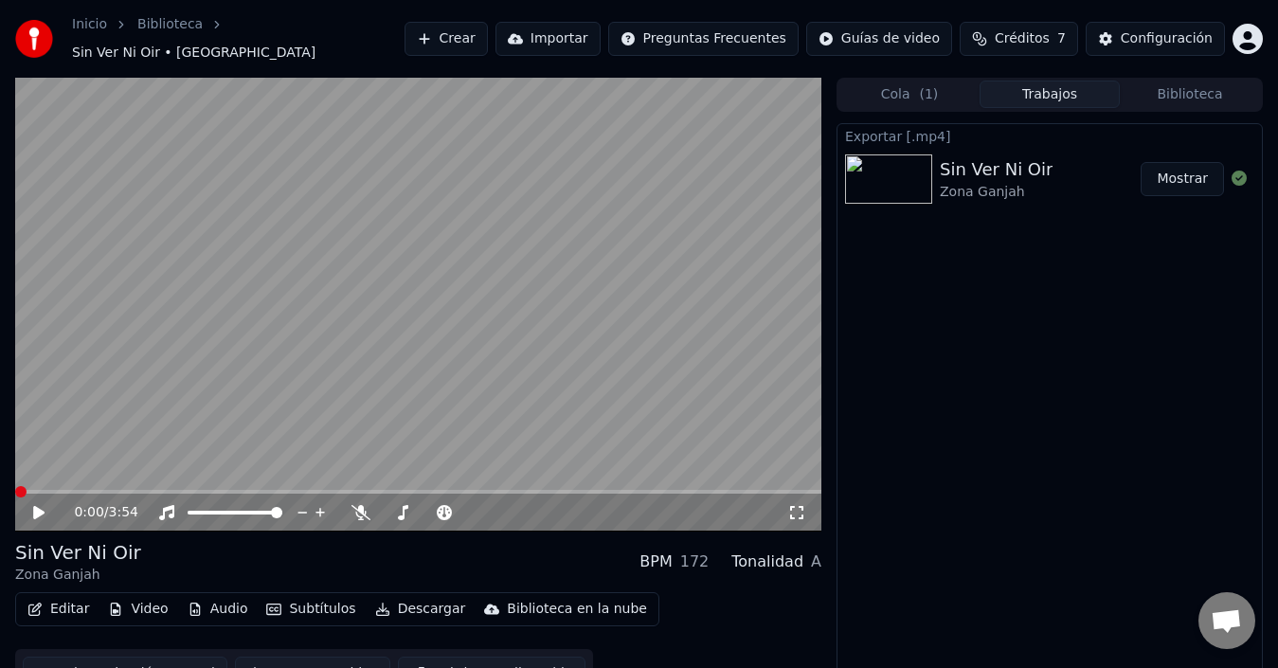
click at [1198, 170] on button "Mostrar" at bounding box center [1182, 179] width 83 height 34
